Goal: Information Seeking & Learning: Understand process/instructions

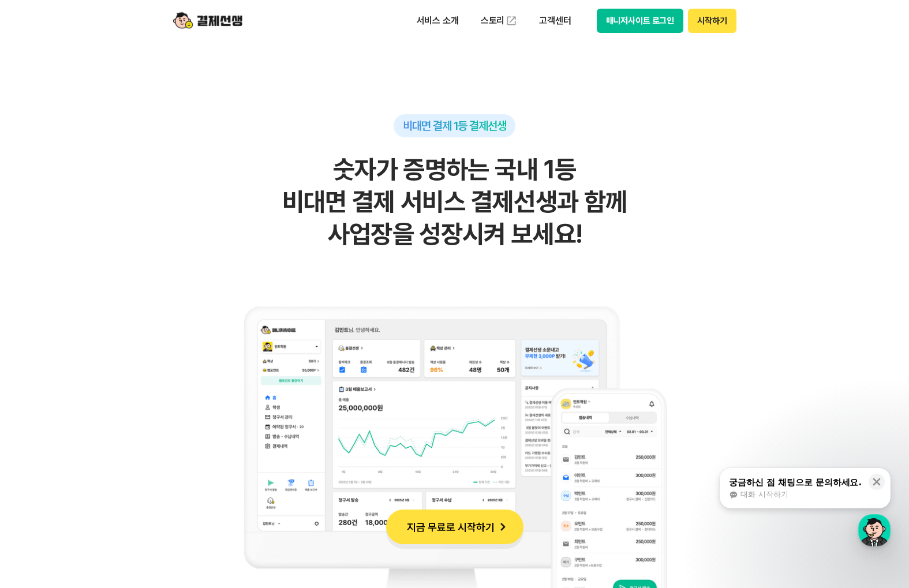
scroll to position [818, 0]
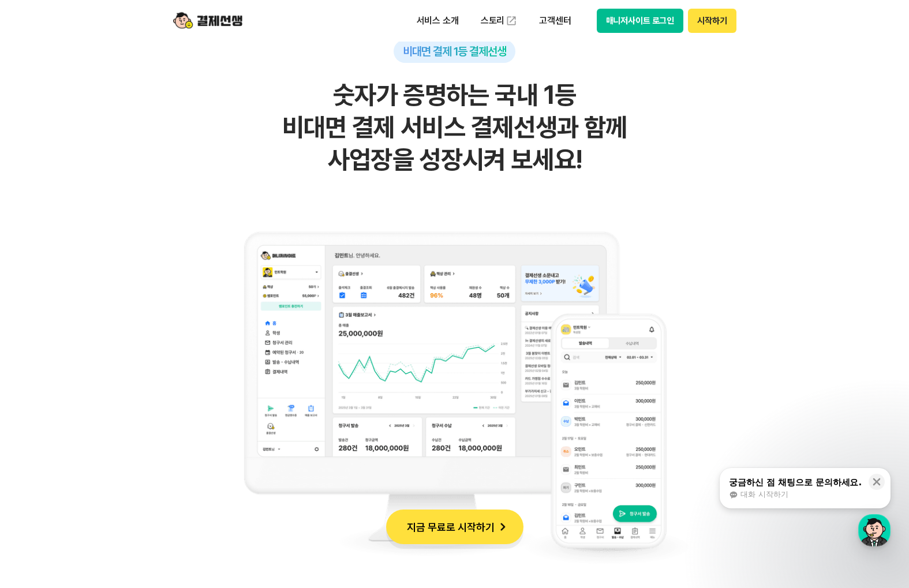
drag, startPoint x: 331, startPoint y: 88, endPoint x: 558, endPoint y: 179, distance: 245.5
click at [558, 179] on div "비대면 결제 1등 결제선생 숫자가 증명하는 국내 1등 비대면 결제 서비스 결제선생과 함께 사업장을 성장시켜 보세요!" at bounding box center [454, 311] width 565 height 542
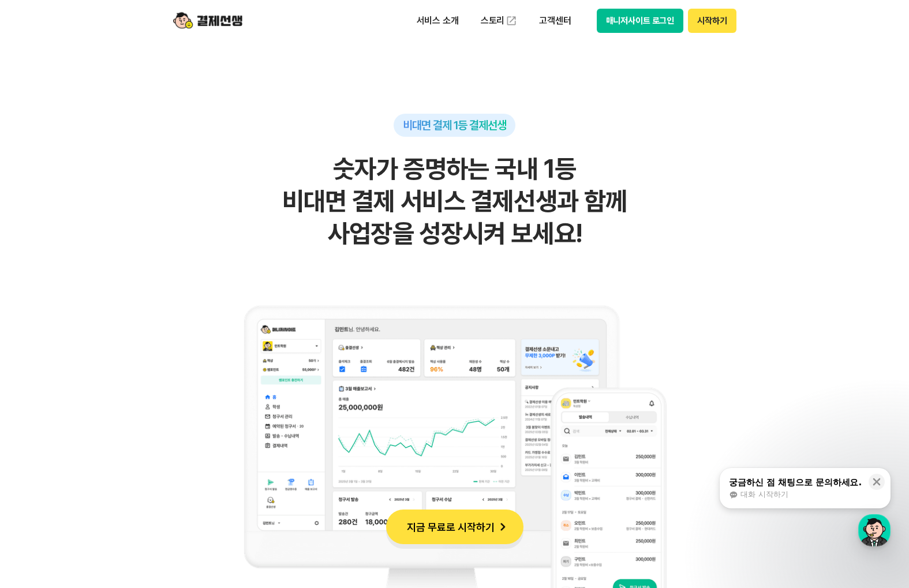
scroll to position [739, 0]
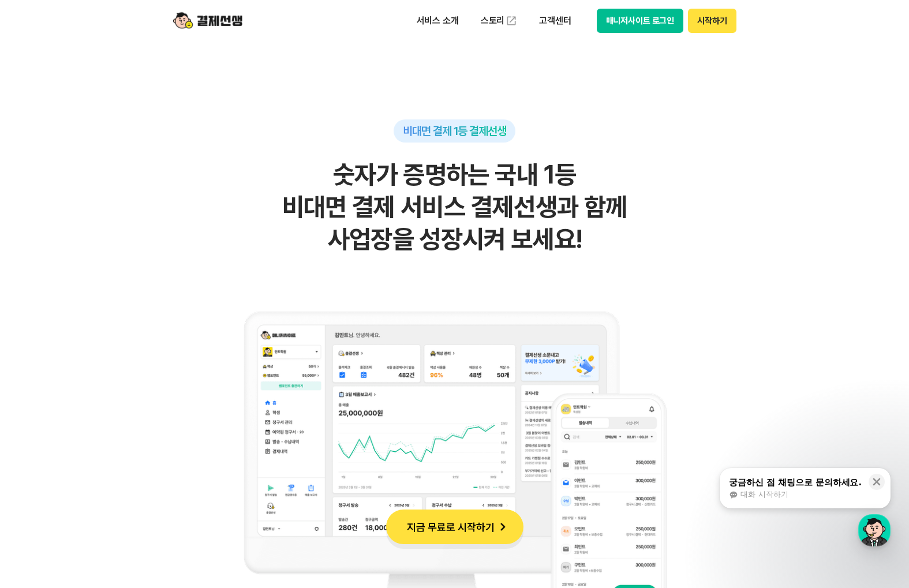
drag, startPoint x: 329, startPoint y: 167, endPoint x: 606, endPoint y: 284, distance: 300.7
click at [606, 284] on div "비대면 결제 1등 결제선생 숫자가 증명하는 국내 1등 비대면 결제 서비스 결제선생과 함께 사업장을 성장시켜 보세요!" at bounding box center [454, 390] width 565 height 542
click at [604, 241] on h2 "숫자가 증명하는 국내 1등 비대면 결제 서비스 결제선생과 함께 사업장을 성장시켜 보세요!" at bounding box center [454, 207] width 565 height 97
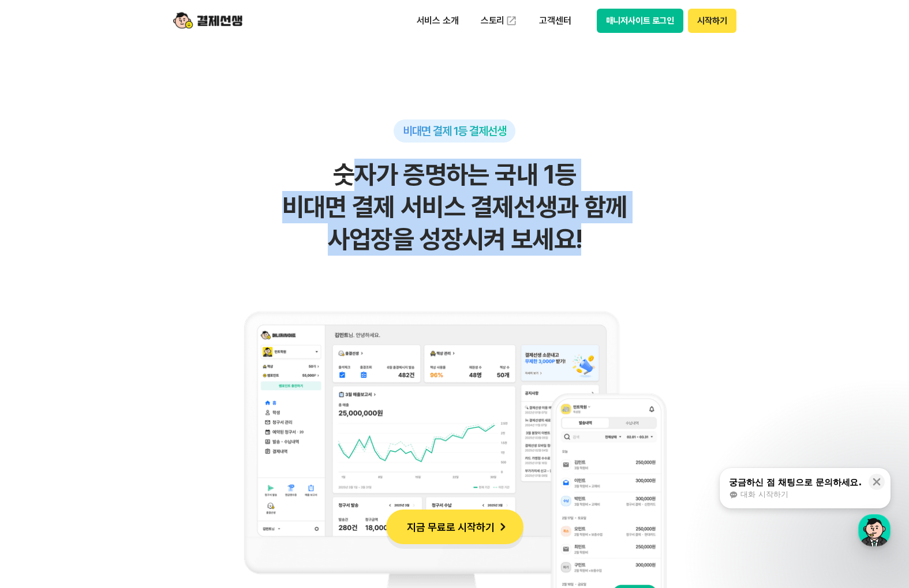
drag, startPoint x: 346, startPoint y: 182, endPoint x: 569, endPoint y: 226, distance: 227.5
click at [567, 225] on h2 "숫자가 증명하는 국내 1등 비대면 결제 서비스 결제선생과 함께 사업장을 성장시켜 보세요!" at bounding box center [454, 207] width 565 height 97
click at [569, 226] on h2 "숫자가 증명하는 국내 1등 비대면 결제 서비스 결제선생과 함께 사업장을 성장시켜 보세요!" at bounding box center [454, 207] width 565 height 97
drag, startPoint x: 337, startPoint y: 172, endPoint x: 583, endPoint y: 231, distance: 253.3
click at [583, 231] on h2 "숫자가 증명하는 국내 1등 비대면 결제 서비스 결제선생과 함께 사업장을 성장시켜 보세요!" at bounding box center [454, 207] width 565 height 97
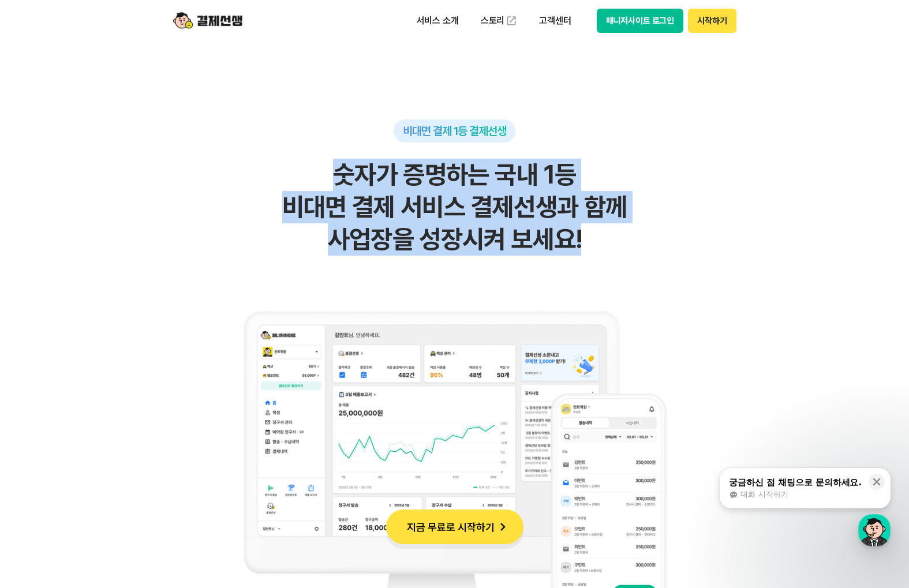
click at [583, 231] on h2 "숫자가 증명하는 국내 1등 비대면 결제 서비스 결제선생과 함께 사업장을 성장시켜 보세요!" at bounding box center [454, 207] width 565 height 97
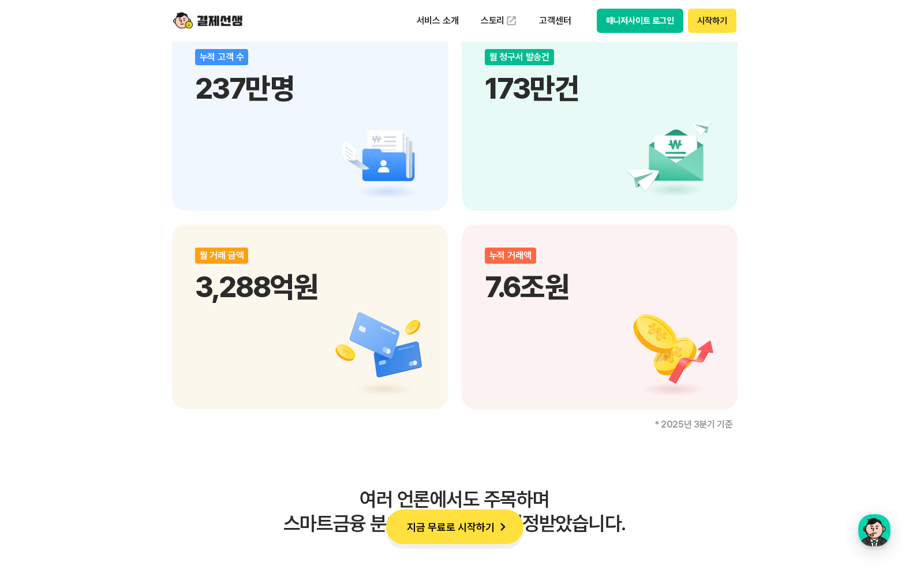
scroll to position [1725, 0]
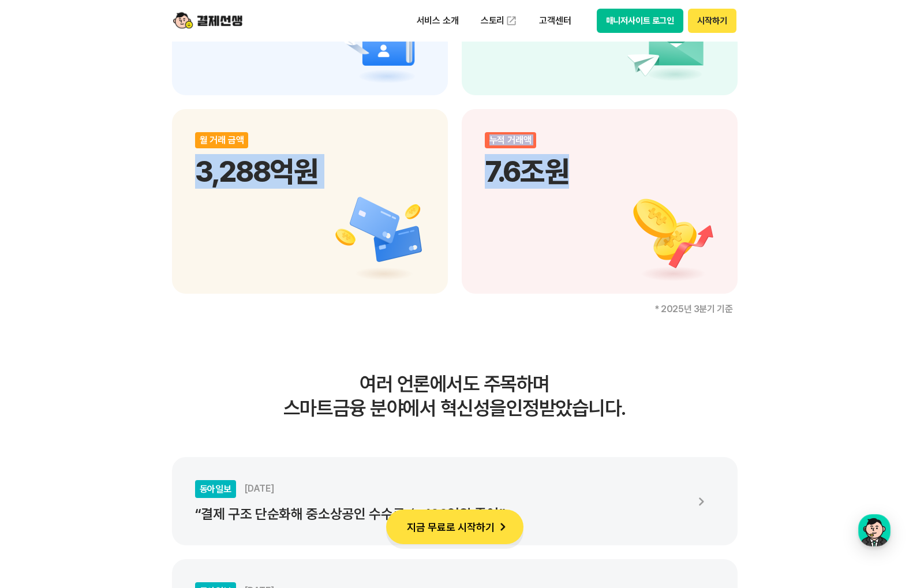
drag, startPoint x: 202, startPoint y: 175, endPoint x: 606, endPoint y: 201, distance: 404.7
click at [606, 201] on div "누적 가맹점 수 90,000개 누적 고객 수 237만명 월 청구서 발송건 173만건 월 거래 금액 3,288억원 누적 거래액 7.6조원" at bounding box center [454, 3] width 565 height 582
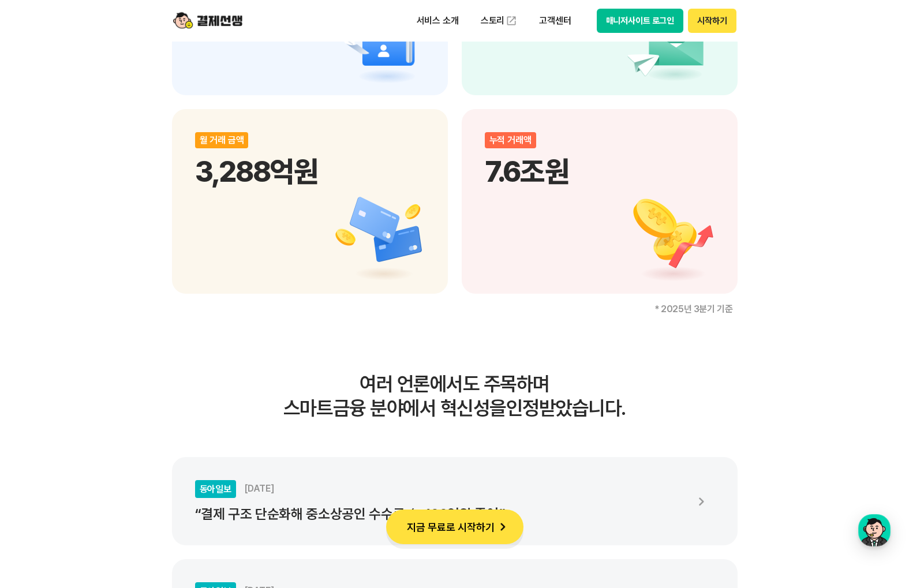
click at [854, 270] on div "비대면 결제 1등 결제선생 숫자가 증명하는 국내 1등 비대면 결제 서비스 결제선생과 함께 사업장을 성장시켜 보세요! 누적 가맹점 수 90,00…" at bounding box center [454, 0] width 909 height 2034
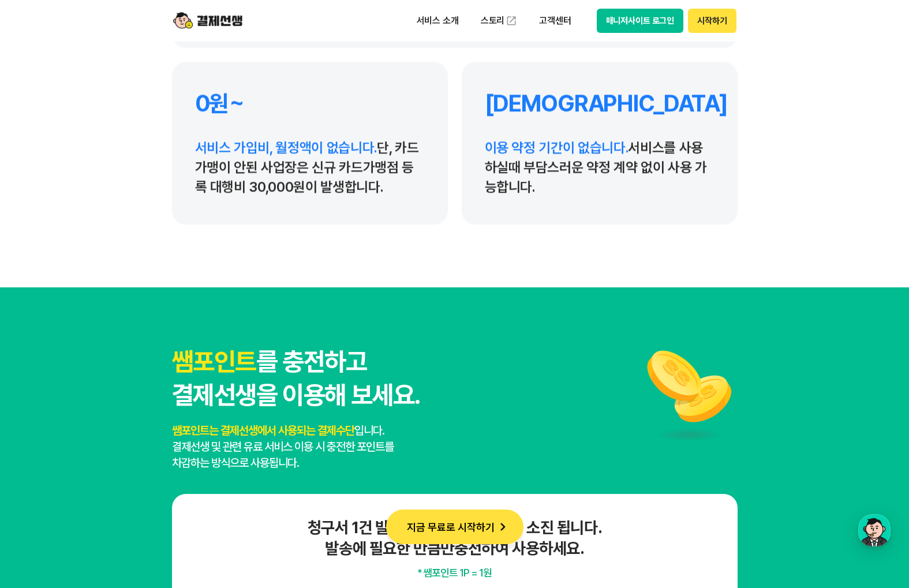
scroll to position [5703, 0]
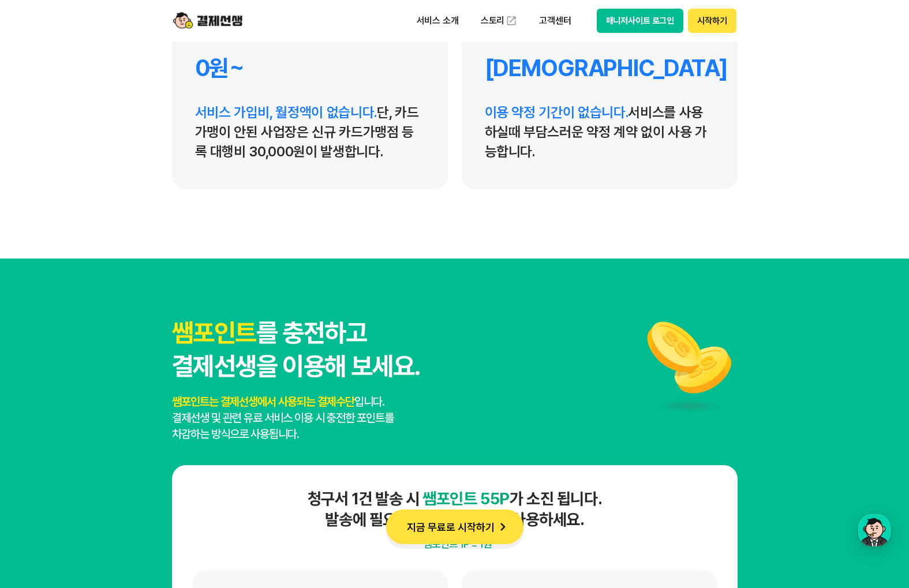
click at [452, 9] on div "서비스 소개 스토리 고객센터 매니저사이트 로그인 시작하기" at bounding box center [572, 21] width 328 height 24
click at [449, 13] on p "서비스 소개" at bounding box center [437, 20] width 58 height 21
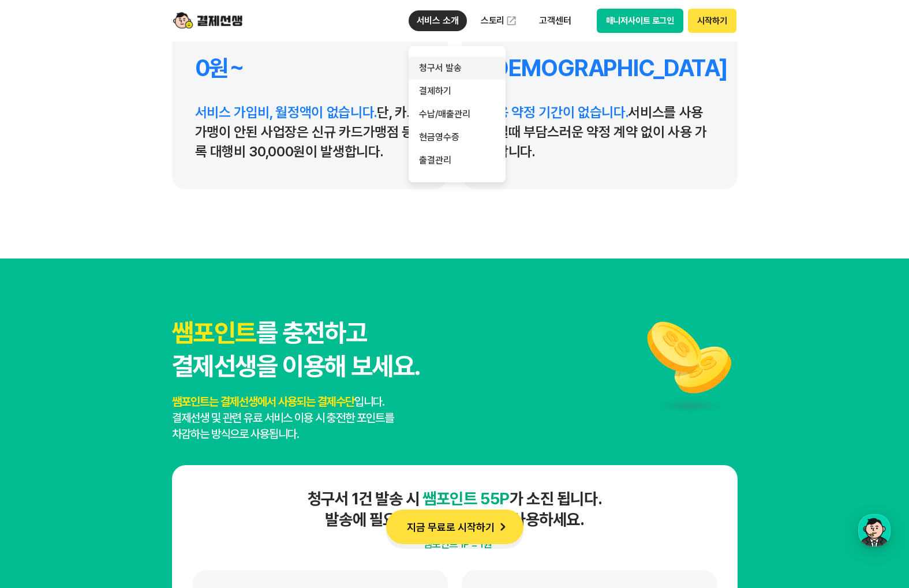
click at [439, 63] on link "청구서 발송" at bounding box center [456, 68] width 97 height 23
